Goal: Information Seeking & Learning: Check status

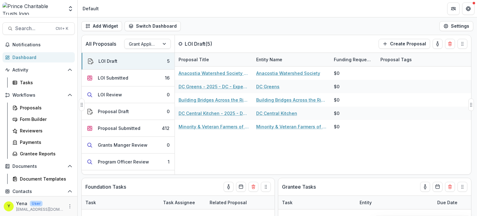
click at [241, 159] on div "Anacostia Watershed Society - 2025 - DC - Full Application Anacostia Watershed …" at bounding box center [323, 120] width 296 height 108
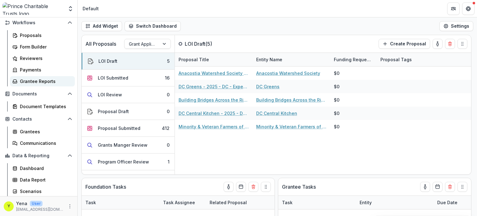
scroll to position [72, 0]
click at [31, 142] on div "Communications" at bounding box center [45, 143] width 50 height 7
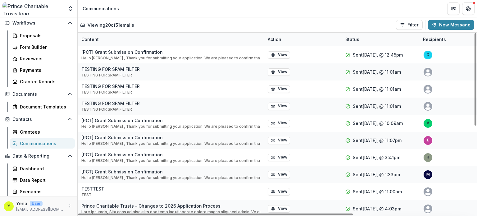
click at [183, 25] on div "Viewing 20 of 51 emails Filter Draft Sent New Message" at bounding box center [277, 25] width 394 height 10
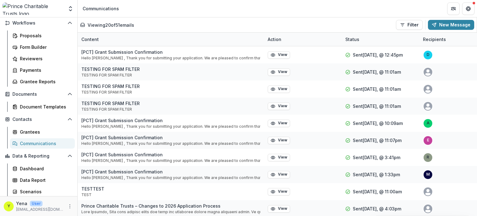
click at [183, 25] on div "Viewing 20 of 51 emails Filter Draft Sent New Message" at bounding box center [277, 25] width 394 height 10
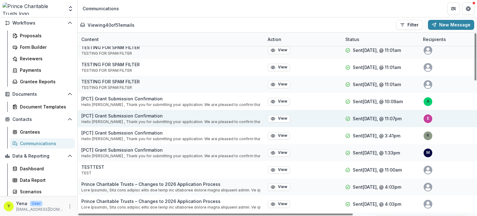
scroll to position [172, 0]
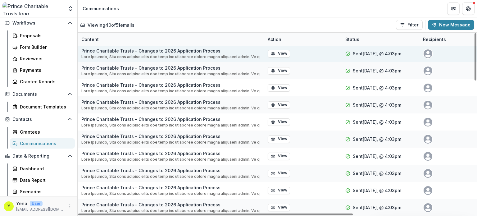
click at [166, 55] on p at bounding box center [170, 57] width 179 height 6
click at [273, 54] on circle "button" at bounding box center [273, 54] width 2 height 2
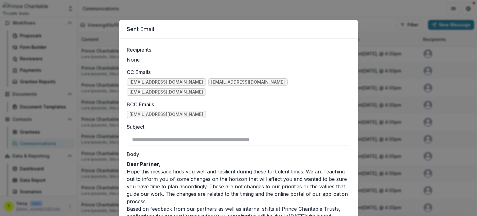
click at [377, 56] on div "**********" at bounding box center [238, 108] width 477 height 216
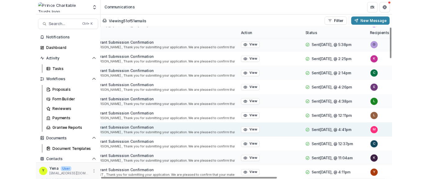
scroll to position [701, 0]
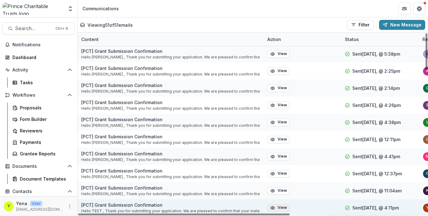
click at [273, 206] on icon "button" at bounding box center [273, 207] width 4 height 3
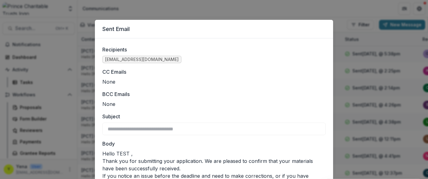
scroll to position [57, 0]
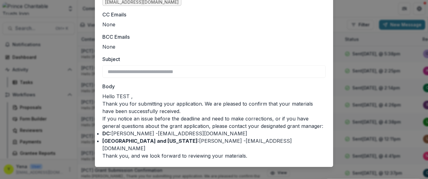
click at [352, 105] on div "**********" at bounding box center [214, 89] width 428 height 179
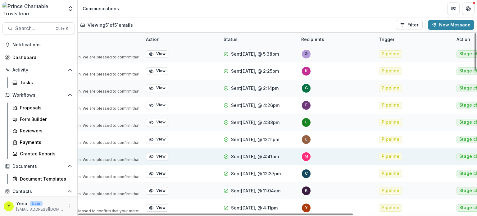
scroll to position [701, 175]
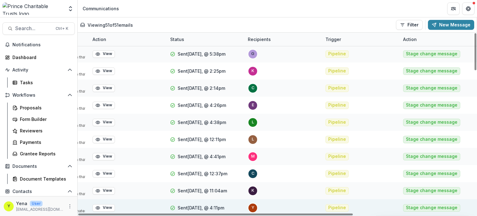
click at [251, 205] on span "y" at bounding box center [253, 208] width 10 height 10
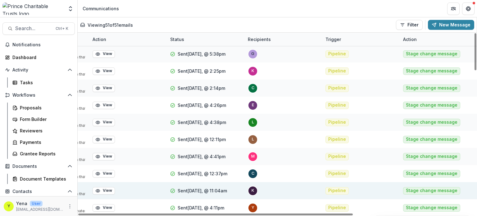
click at [251, 189] on div "k" at bounding box center [252, 190] width 2 height 4
click at [254, 190] on div "k" at bounding box center [252, 190] width 2 height 4
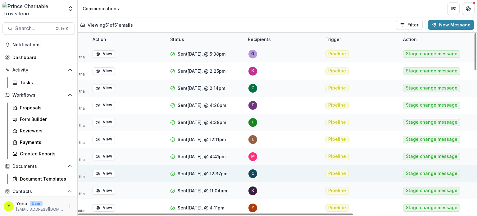
click at [253, 174] on div "c" at bounding box center [252, 173] width 3 height 4
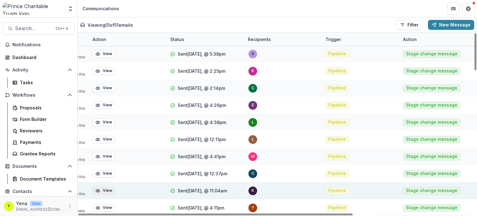
click at [106, 188] on button "View" at bounding box center [104, 190] width 22 height 7
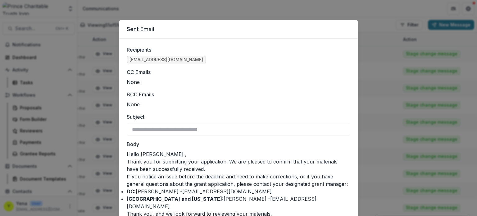
click at [103, 188] on div "**********" at bounding box center [238, 108] width 477 height 216
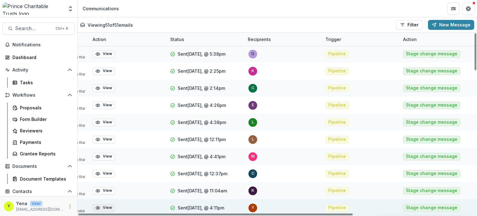
click at [103, 208] on button "View" at bounding box center [104, 207] width 22 height 7
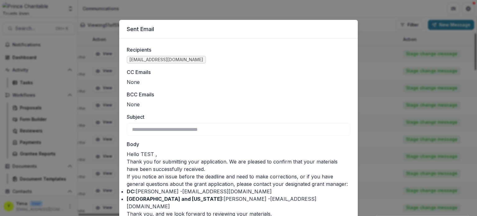
scroll to position [21, 0]
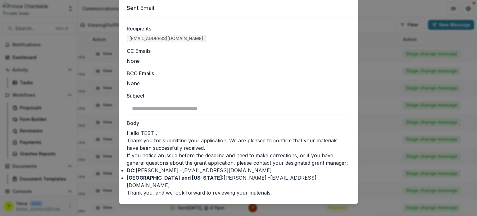
click at [102, 155] on div "**********" at bounding box center [238, 108] width 477 height 216
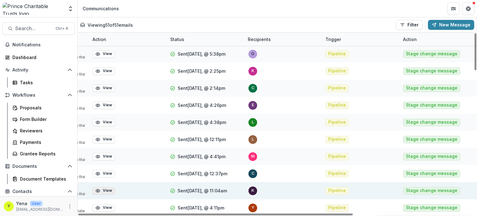
click at [105, 191] on button "View" at bounding box center [104, 190] width 22 height 7
